Goal: Find contact information: Find contact information

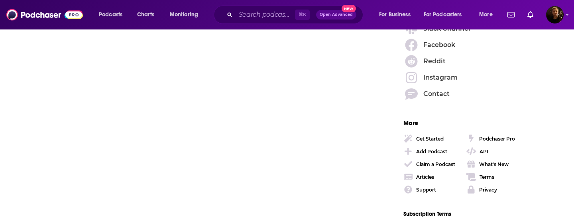
scroll to position [1422, 0]
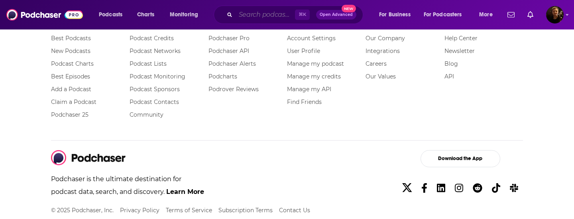
click at [245, 14] on input "Search podcasts, credits, & more..." at bounding box center [264, 14] width 59 height 13
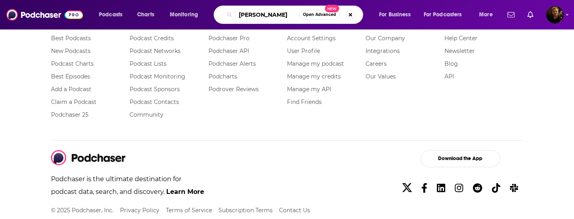
type input "[PERSON_NAME]"
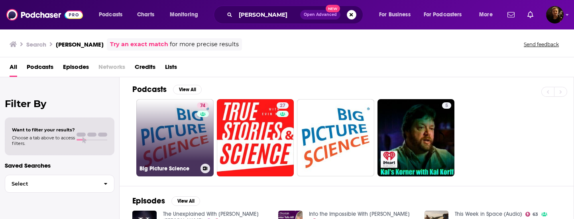
scroll to position [4, 0]
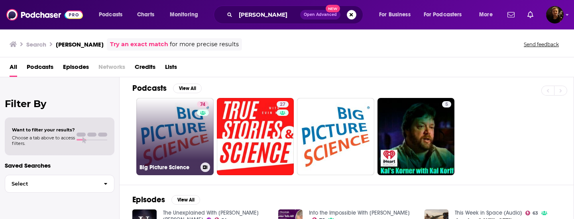
click at [183, 133] on link "74 Big Picture Science" at bounding box center [174, 136] width 77 height 77
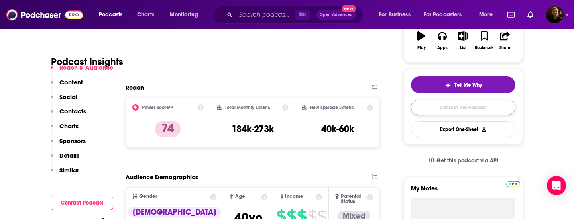
click at [453, 109] on link "Contact This Podcast" at bounding box center [463, 108] width 104 height 16
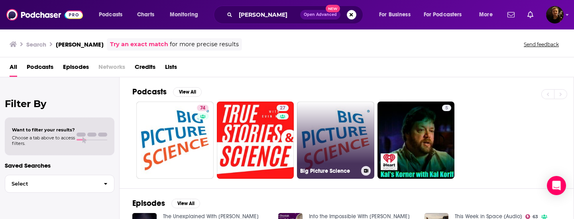
click at [335, 141] on link "Big Picture Science" at bounding box center [335, 140] width 77 height 77
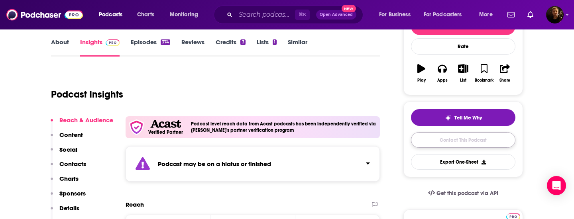
click at [470, 140] on link "Contact This Podcast" at bounding box center [463, 140] width 104 height 16
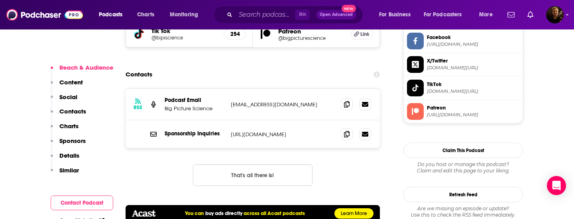
scroll to position [688, 0]
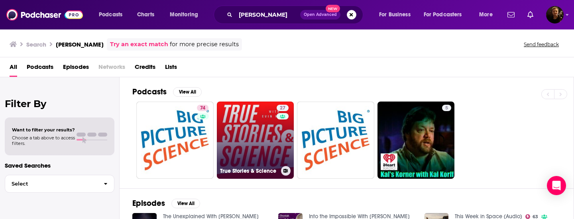
click at [229, 122] on link "27 True Stories & Science" at bounding box center [255, 140] width 77 height 77
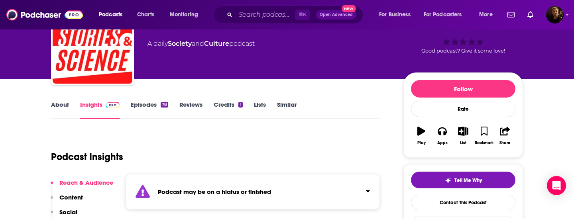
scroll to position [52, 0]
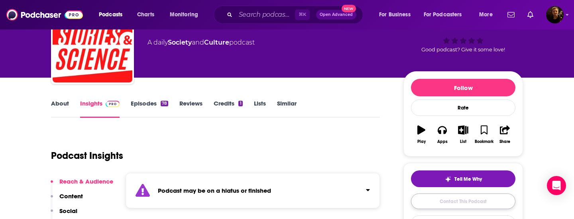
click at [460, 200] on link "Contact This Podcast" at bounding box center [463, 202] width 104 height 16
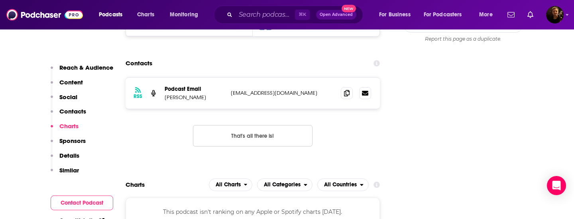
scroll to position [812, 0]
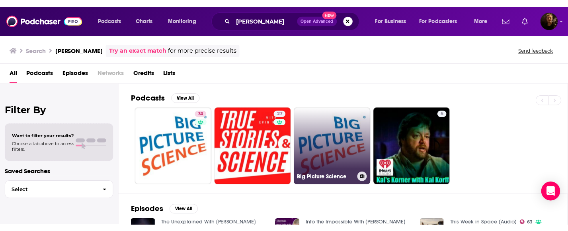
scroll to position [1, 0]
